Goal: Navigation & Orientation: Find specific page/section

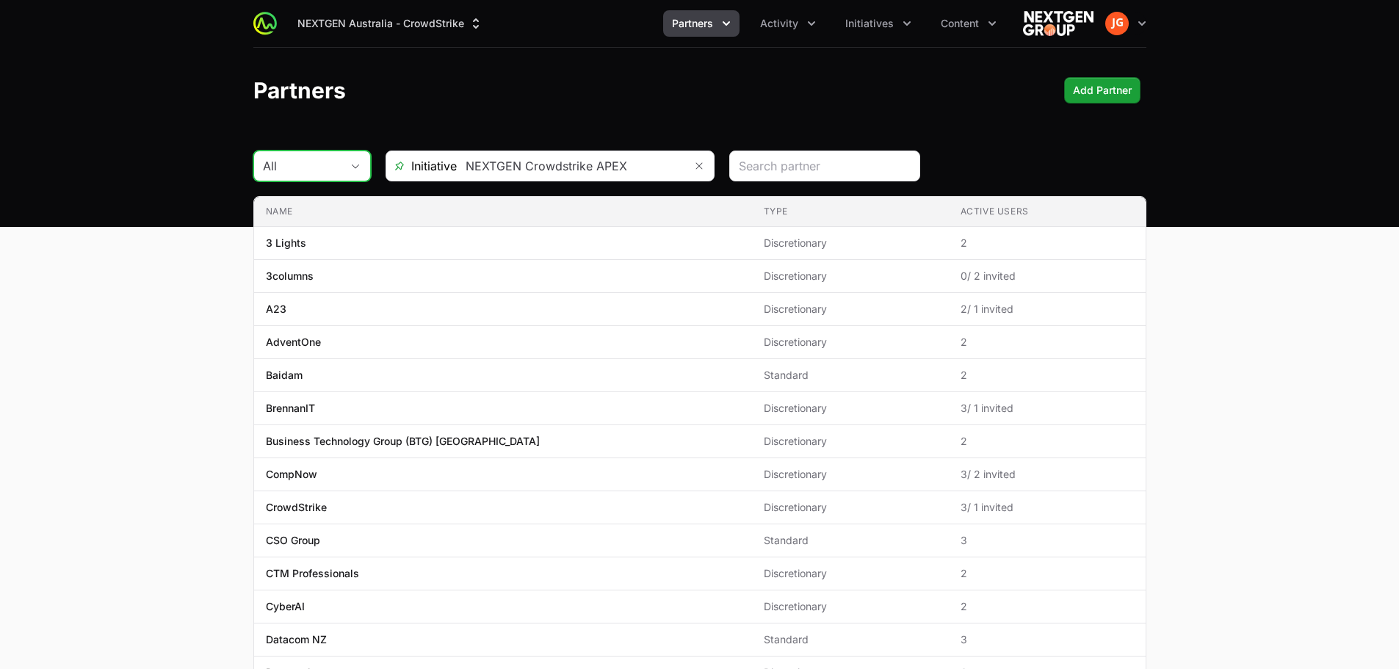
click at [359, 161] on button "All" at bounding box center [312, 165] width 116 height 29
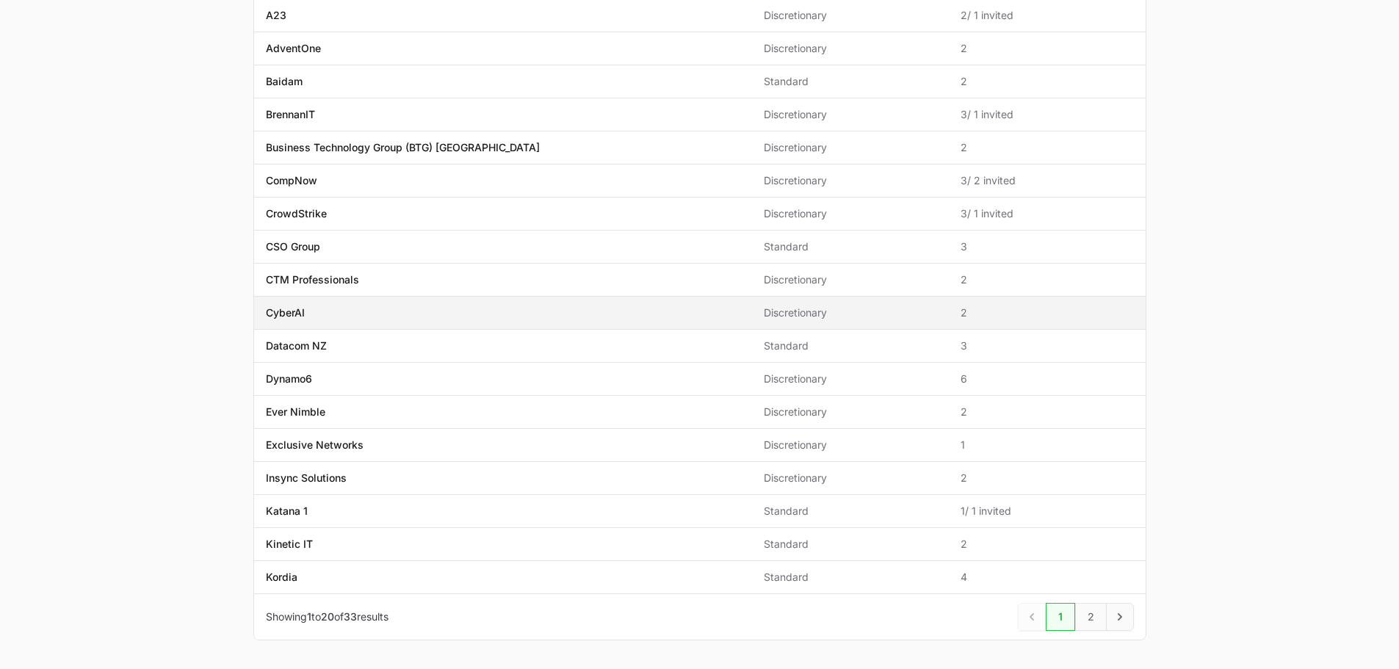
scroll to position [350, 0]
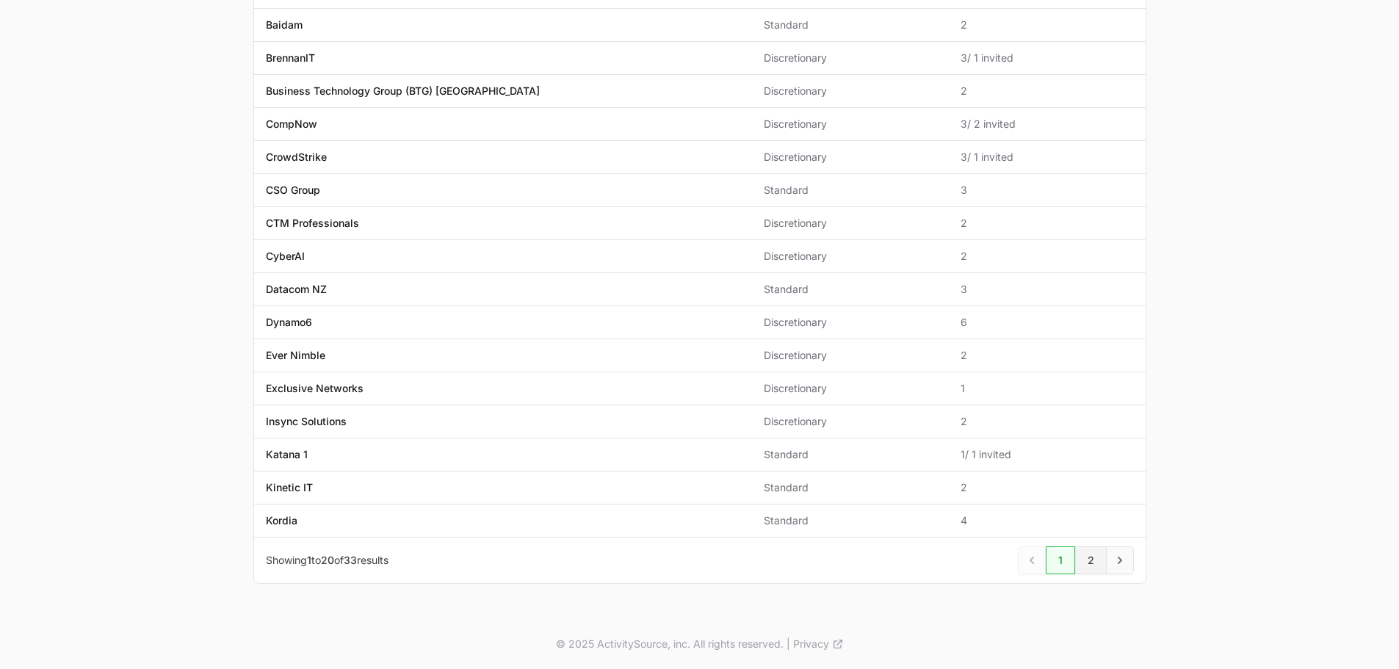
click at [1094, 560] on link "2" at bounding box center [1091, 560] width 32 height 28
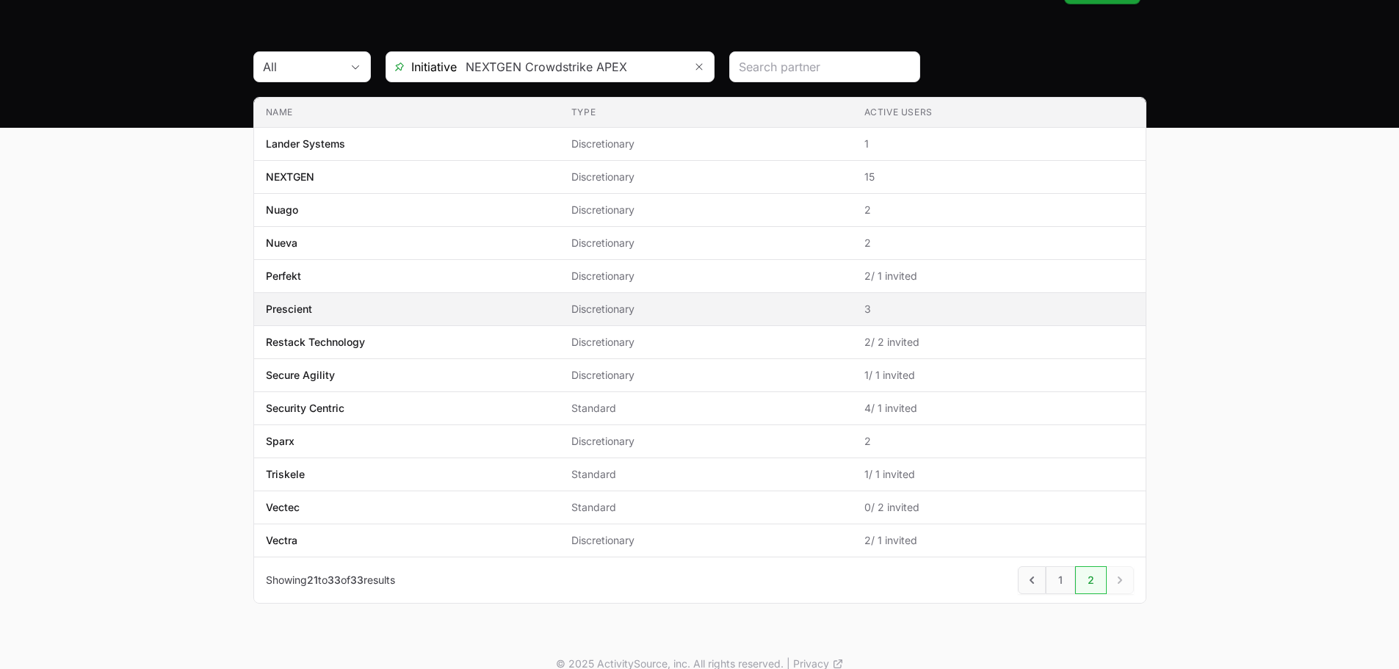
scroll to position [119, 0]
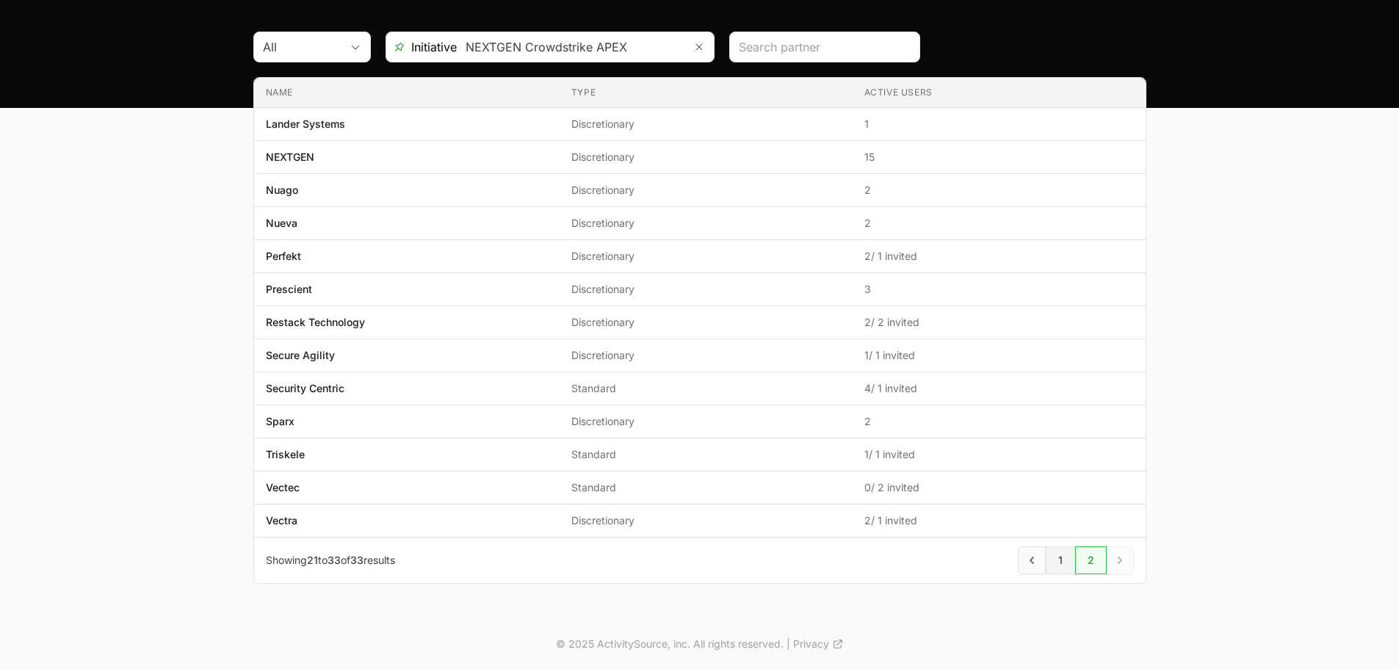
click at [1064, 557] on link "1" at bounding box center [1060, 560] width 29 height 28
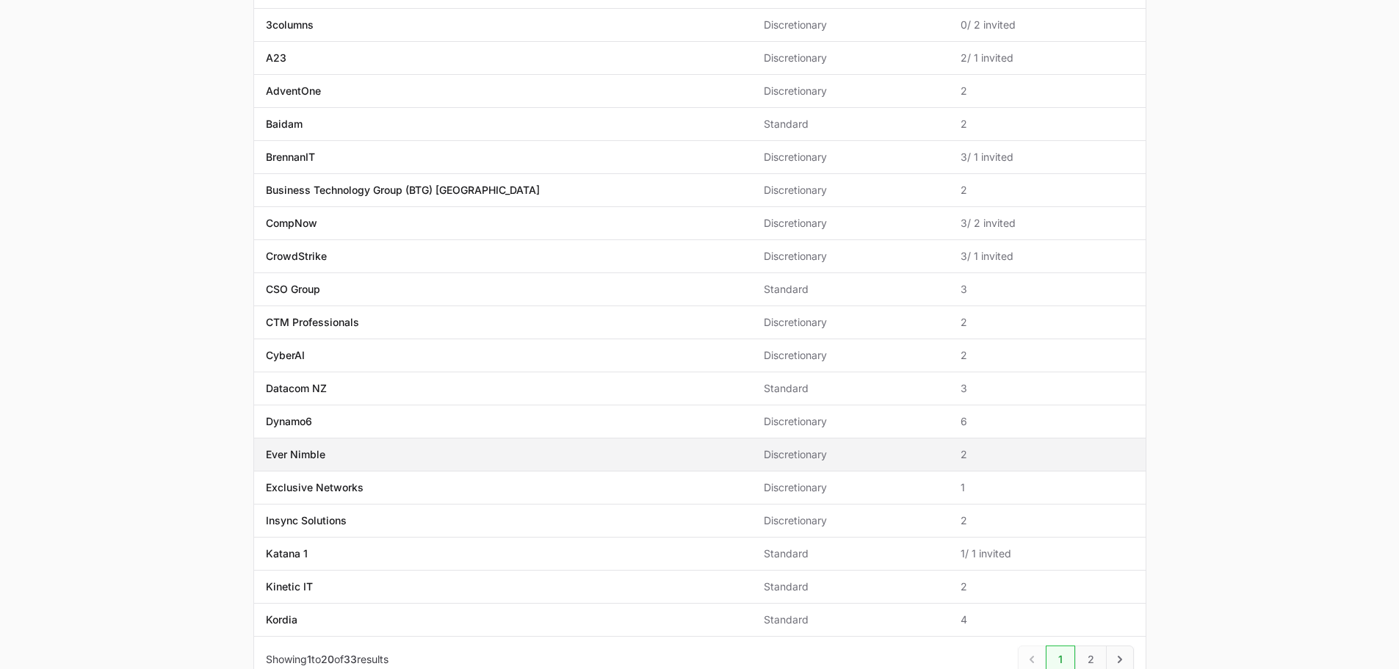
scroll to position [277, 0]
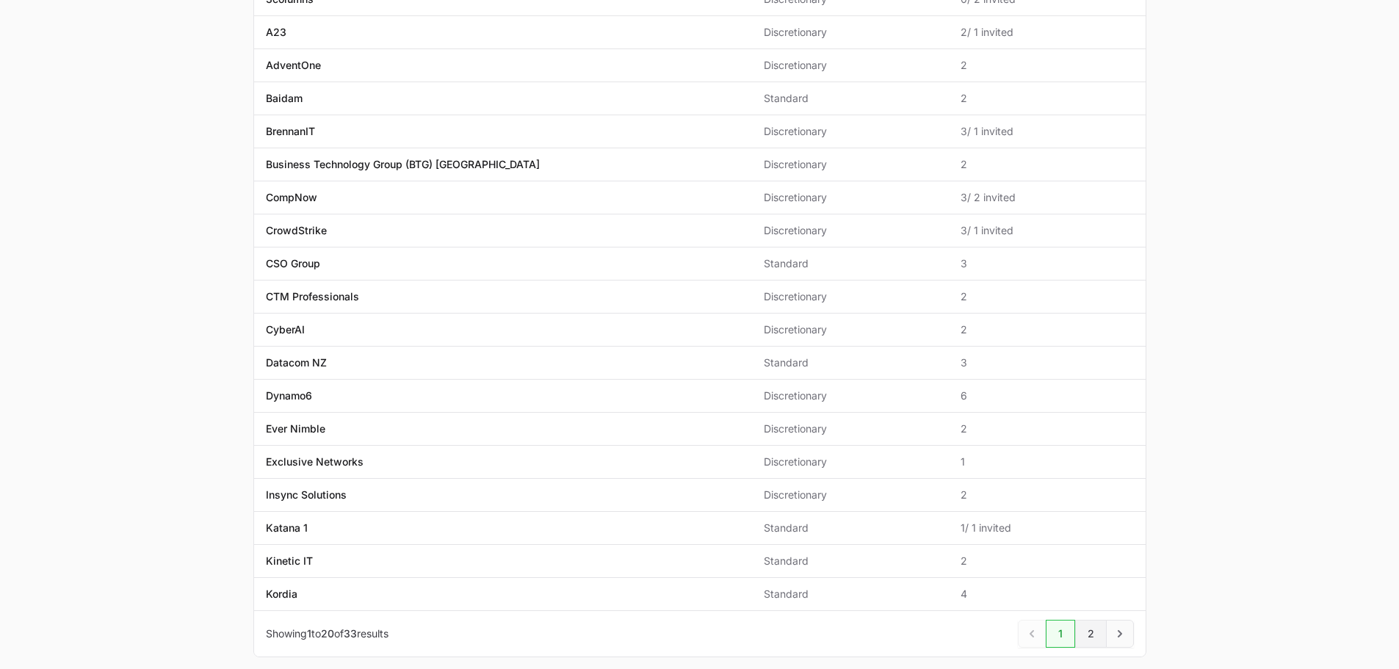
click at [1081, 626] on link "2" at bounding box center [1091, 634] width 32 height 28
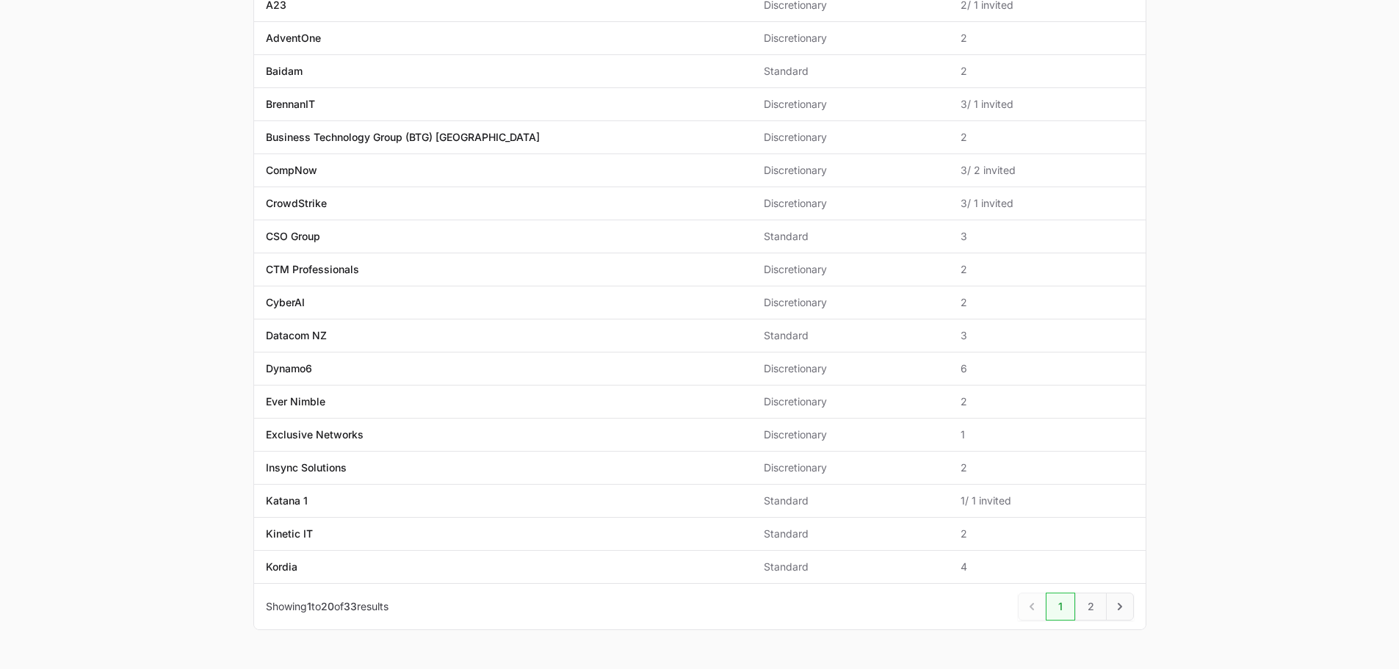
scroll to position [350, 0]
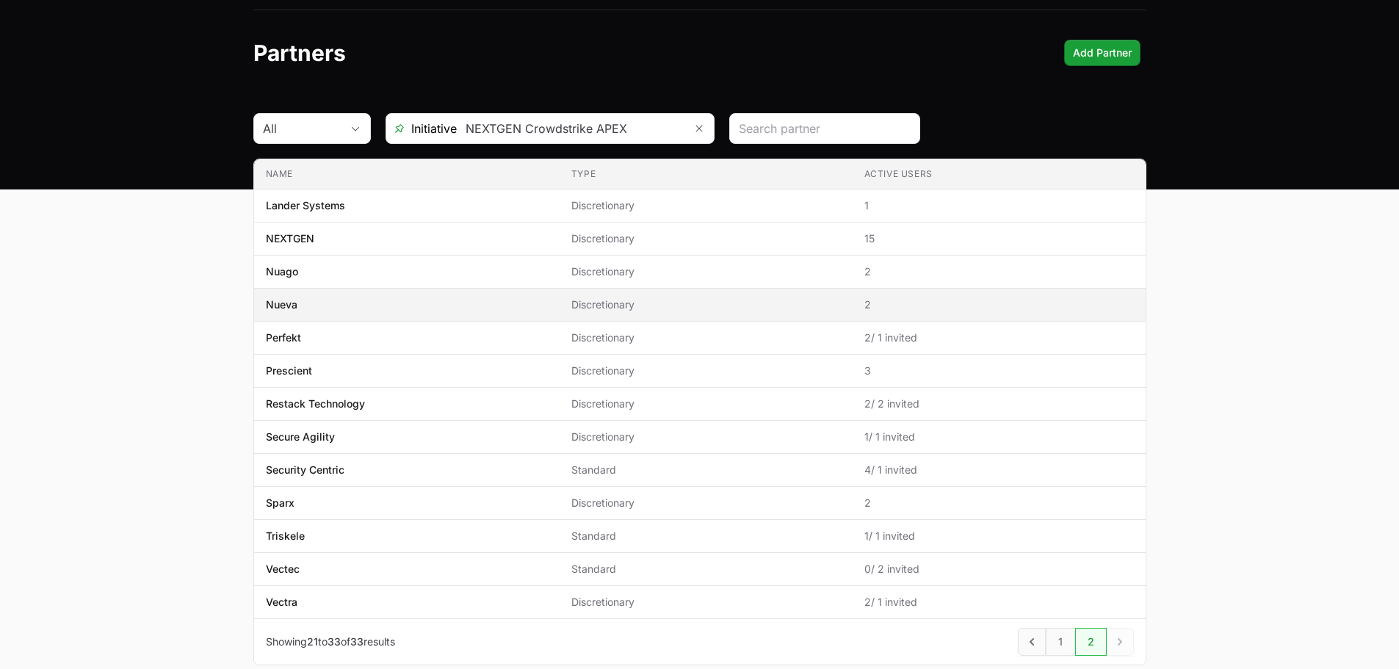
scroll to position [73, 0]
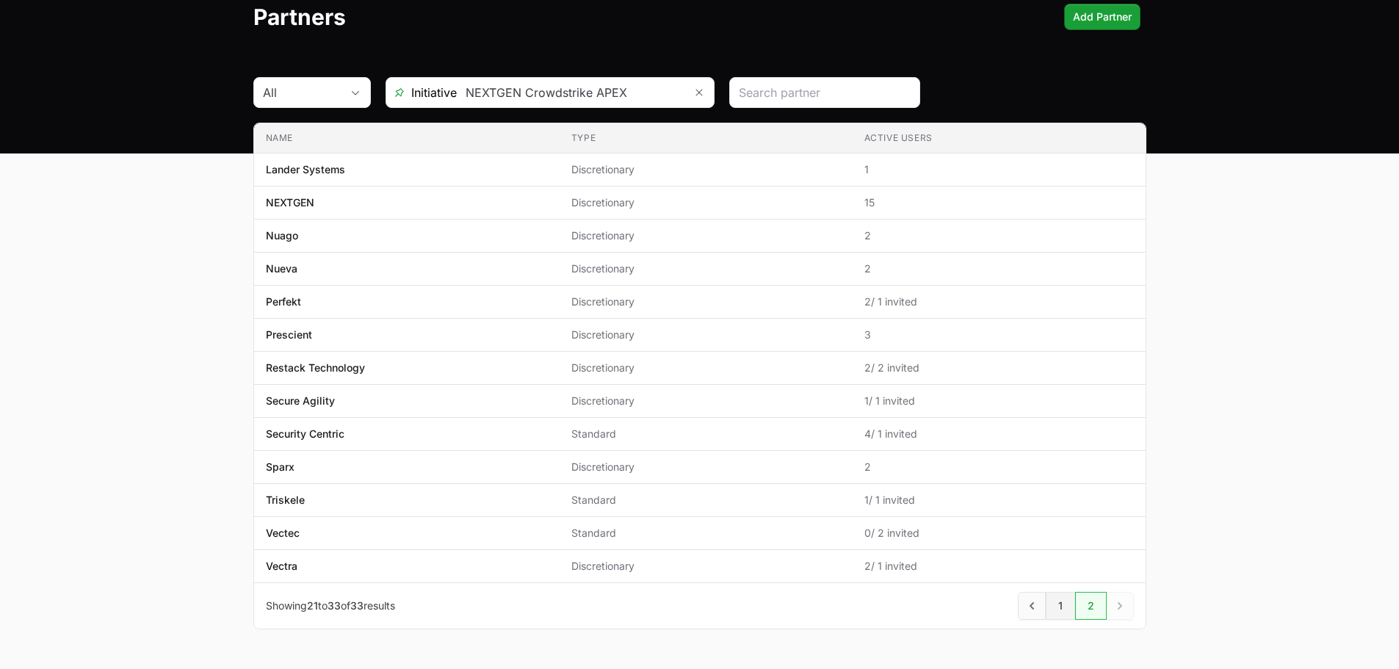
click at [1055, 602] on link "1" at bounding box center [1060, 606] width 29 height 28
